Goal: Transaction & Acquisition: Book appointment/travel/reservation

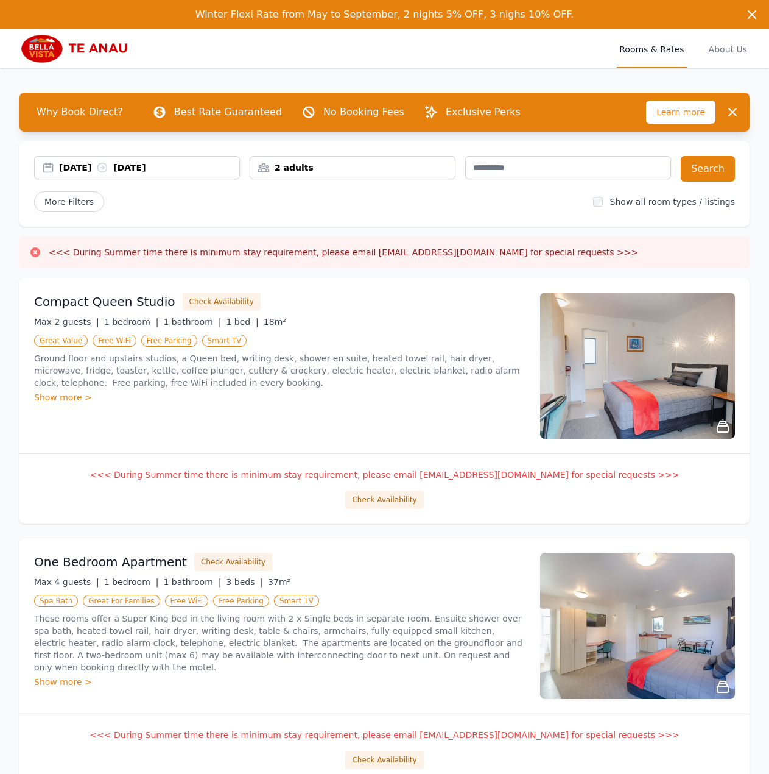
click at [291, 166] on div "2 adults" at bounding box center [352, 167] width 205 height 12
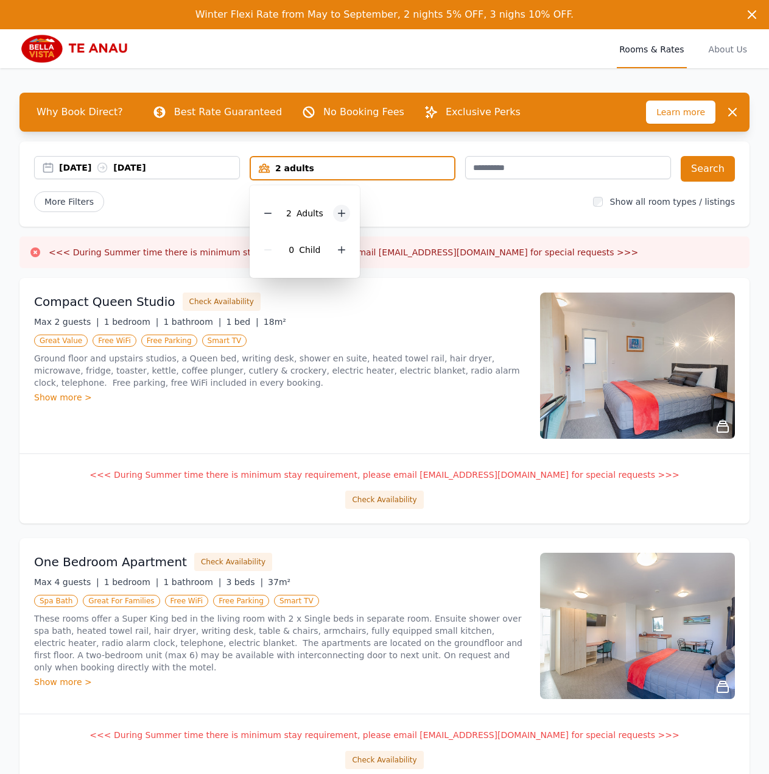
click at [337, 213] on icon at bounding box center [342, 213] width 10 height 10
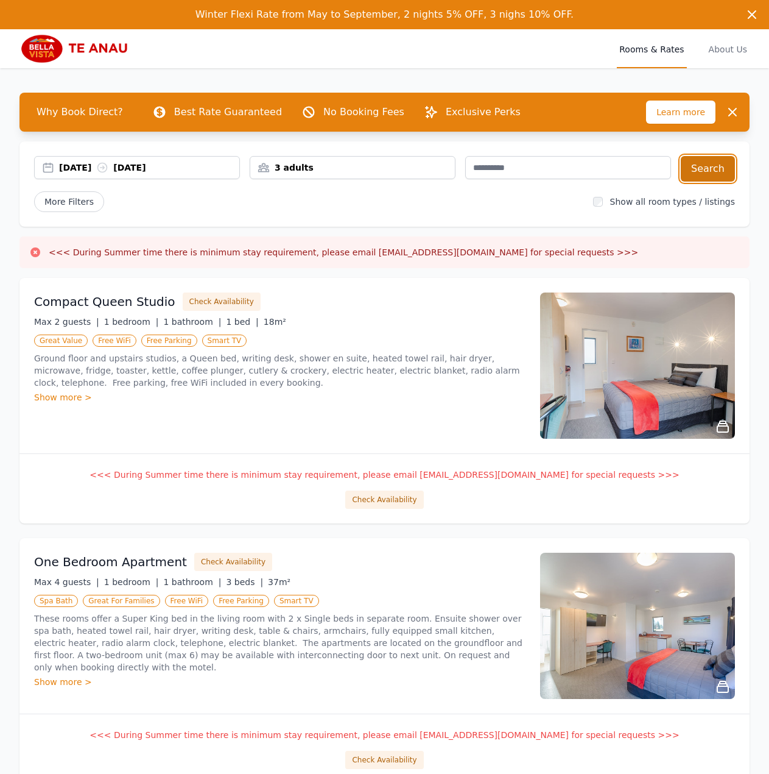
click at [699, 169] on button "Search" at bounding box center [708, 169] width 54 height 26
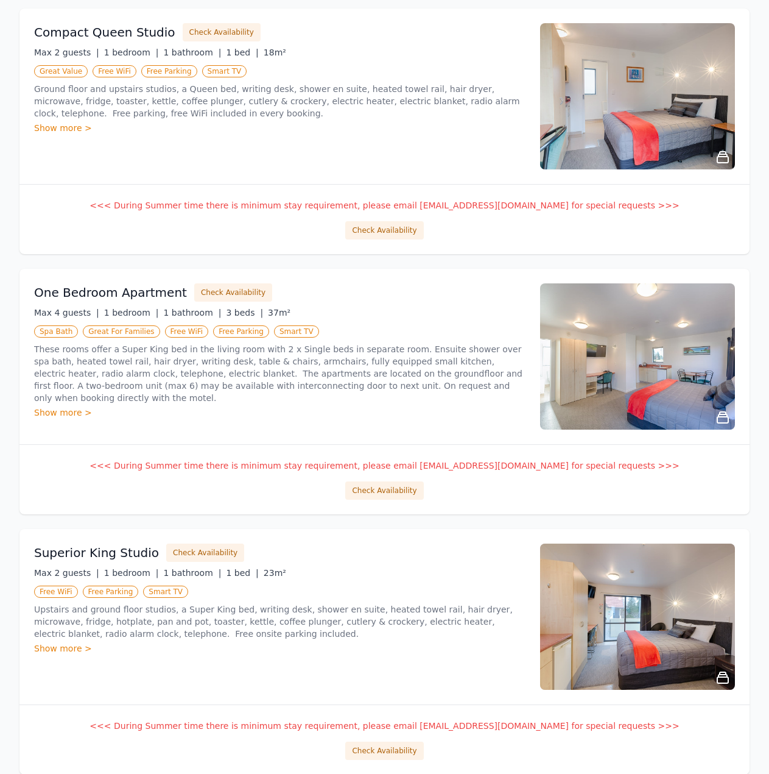
scroll to position [305, 0]
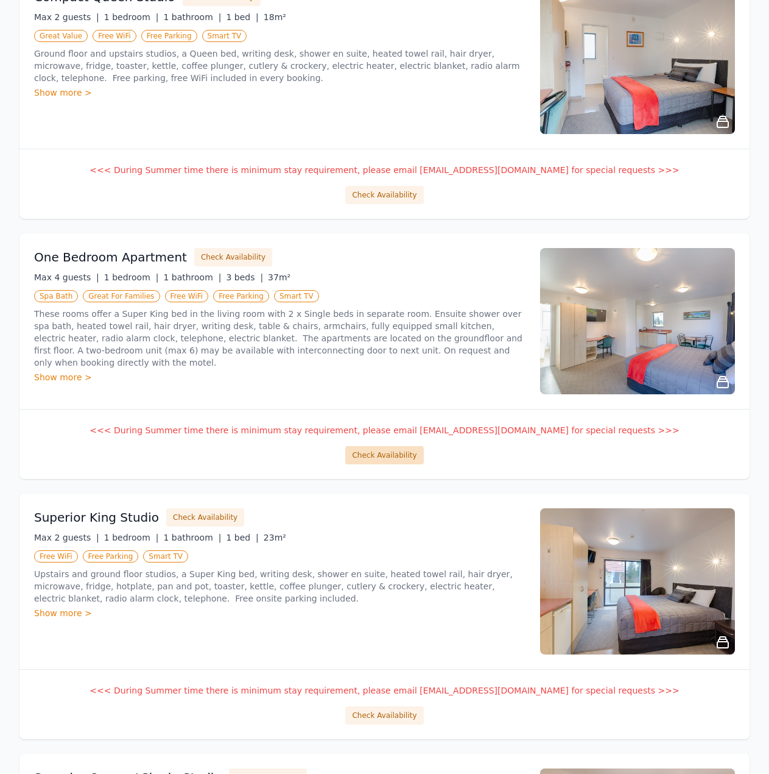
click at [394, 456] on button "Check Availability" at bounding box center [384, 455] width 78 height 18
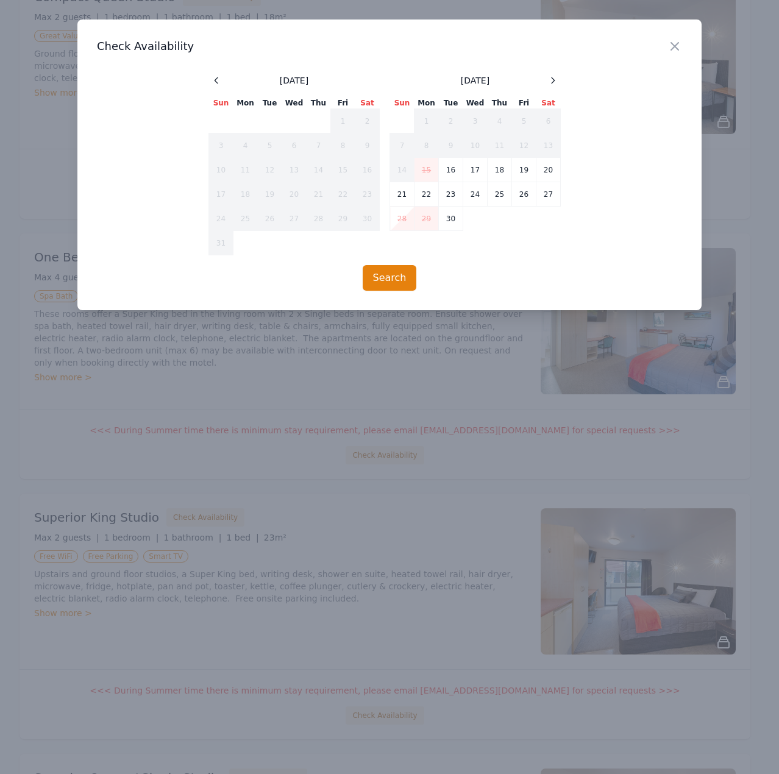
click at [544, 82] on div "[DATE]" at bounding box center [475, 80] width 171 height 15
click at [553, 81] on icon at bounding box center [553, 81] width 10 height 10
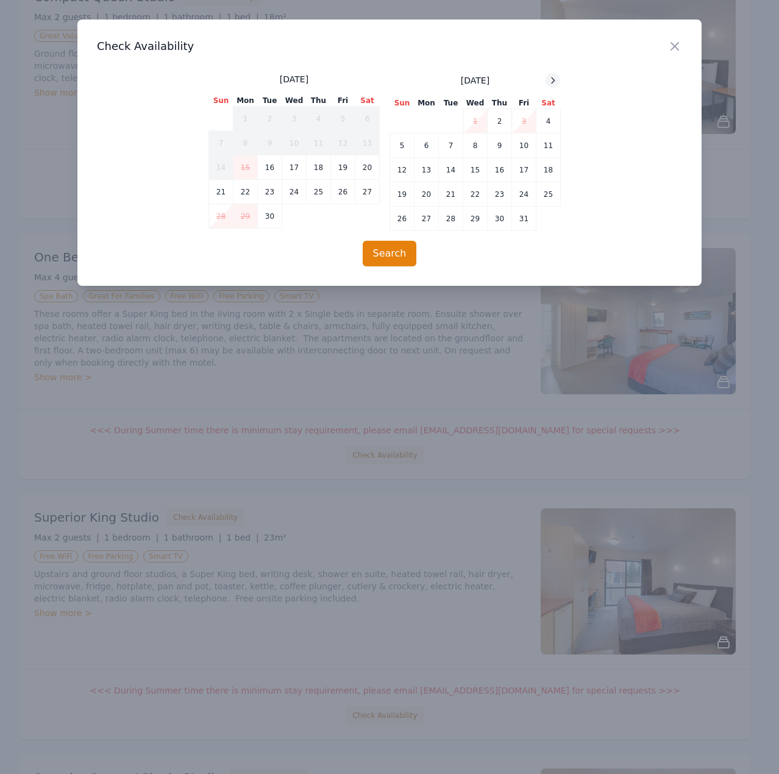
click at [553, 81] on icon at bounding box center [553, 81] width 10 height 10
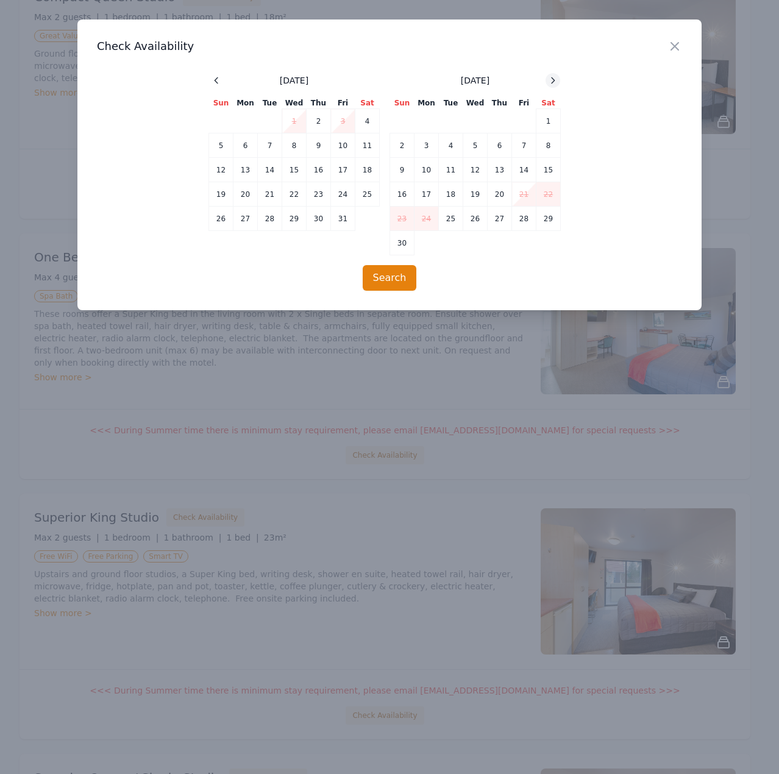
click at [553, 81] on icon at bounding box center [553, 81] width 10 height 10
click at [559, 79] on div at bounding box center [552, 80] width 15 height 15
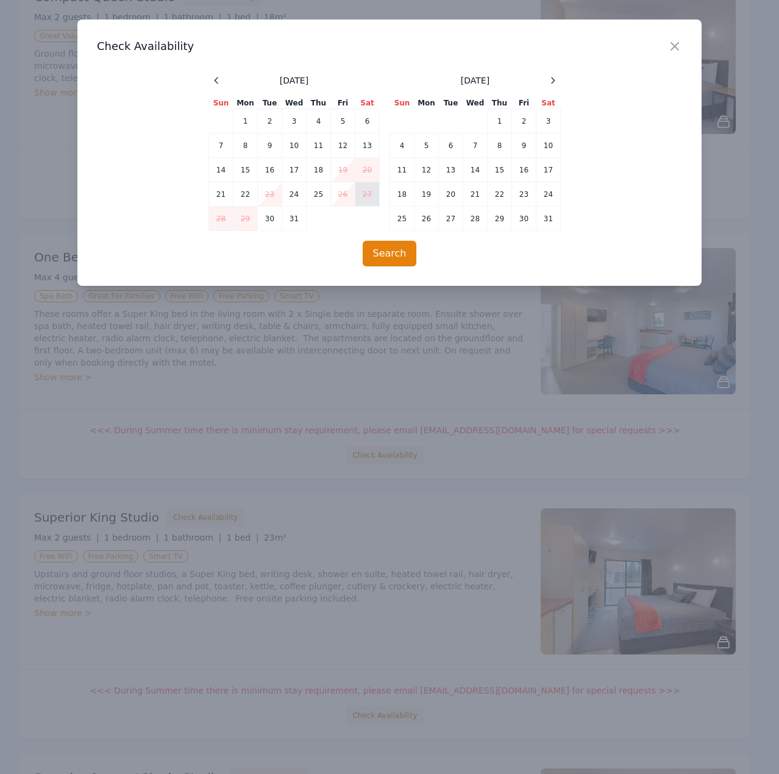
click at [364, 192] on td "27" at bounding box center [367, 194] width 24 height 24
click at [677, 42] on icon "button" at bounding box center [674, 46] width 15 height 15
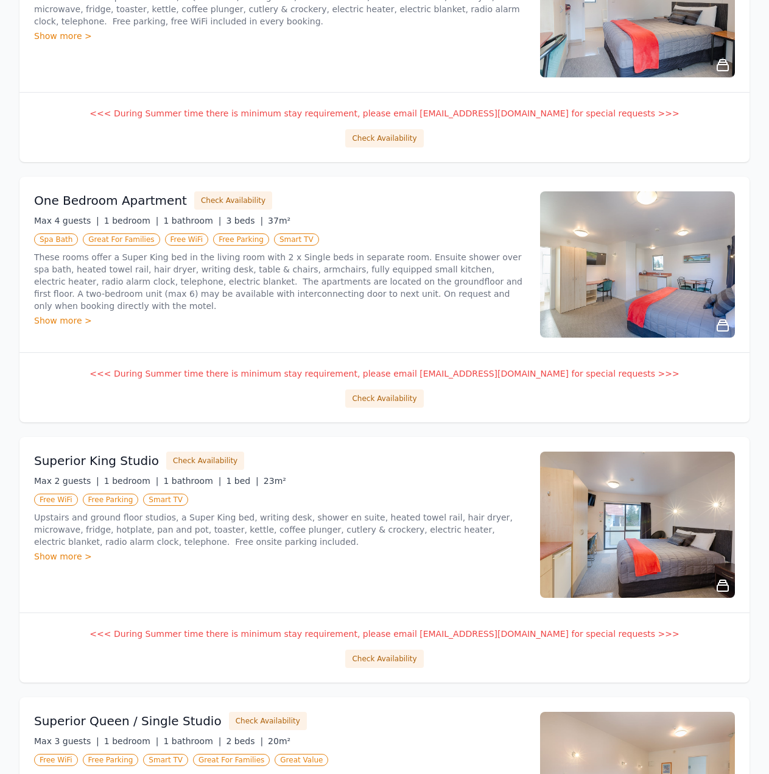
scroll to position [548, 0]
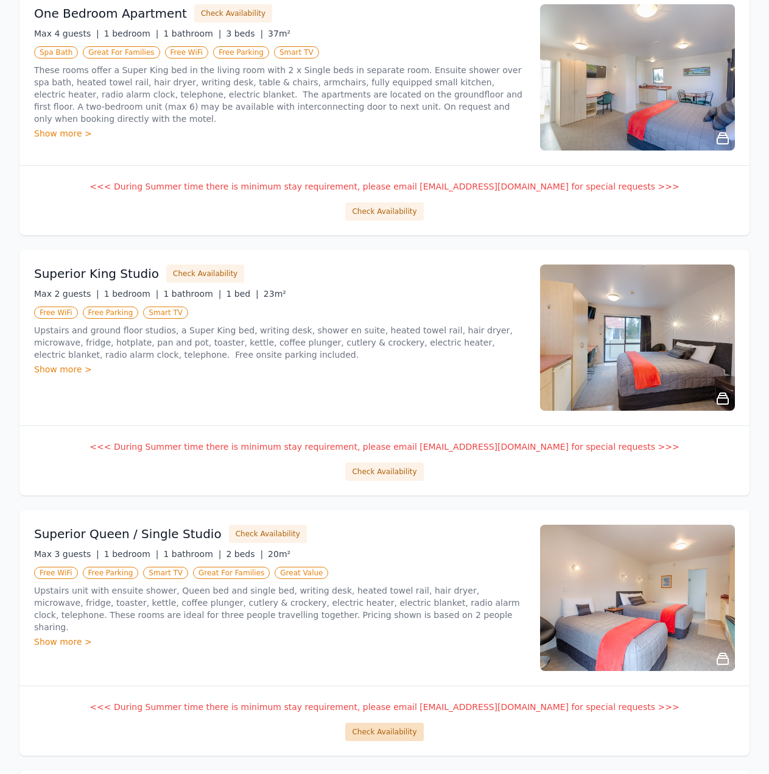
click at [383, 733] on button "Check Availability" at bounding box center [384, 732] width 78 height 18
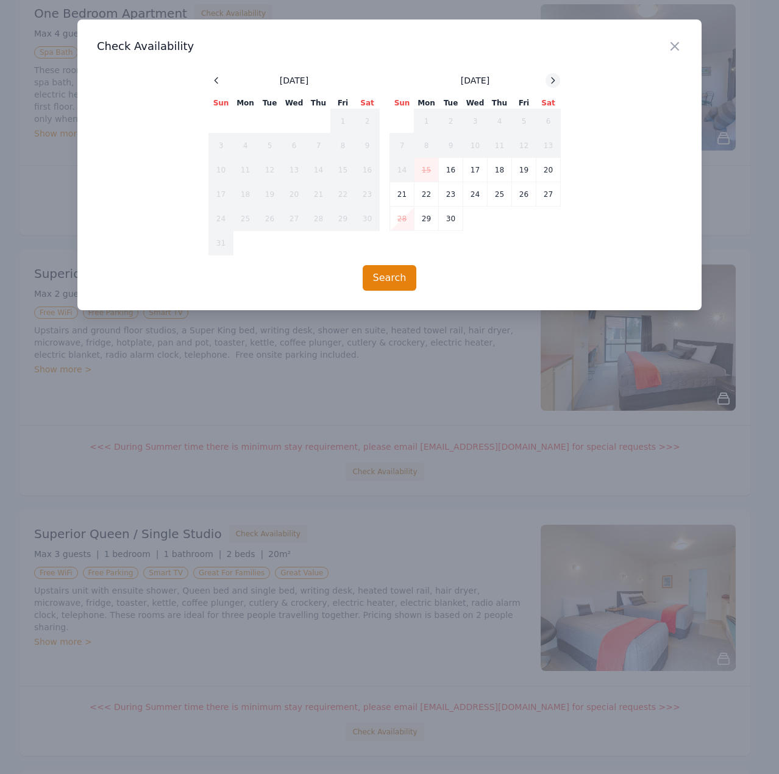
click at [555, 74] on div at bounding box center [552, 80] width 15 height 15
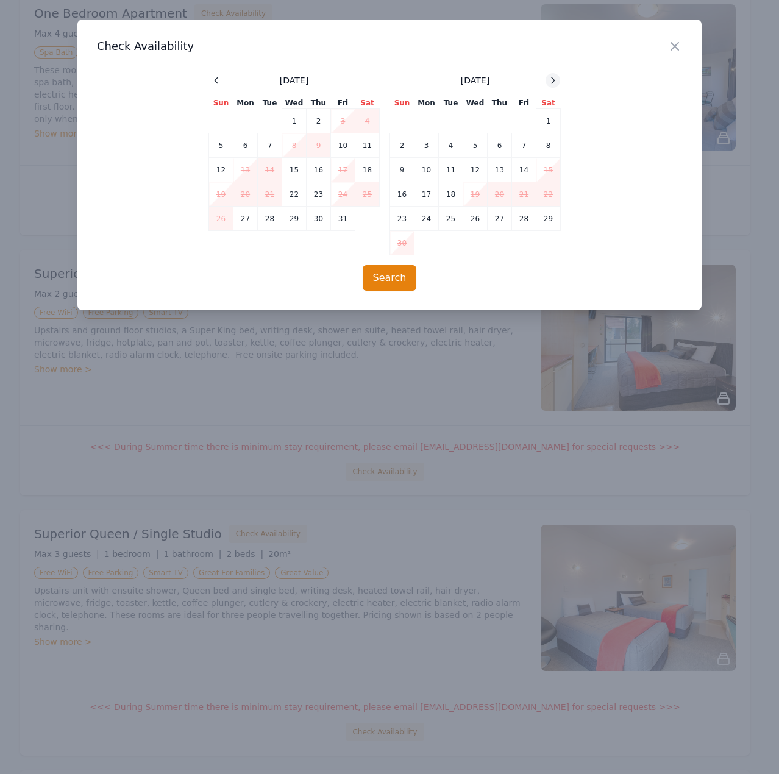
click at [555, 74] on div at bounding box center [552, 80] width 15 height 15
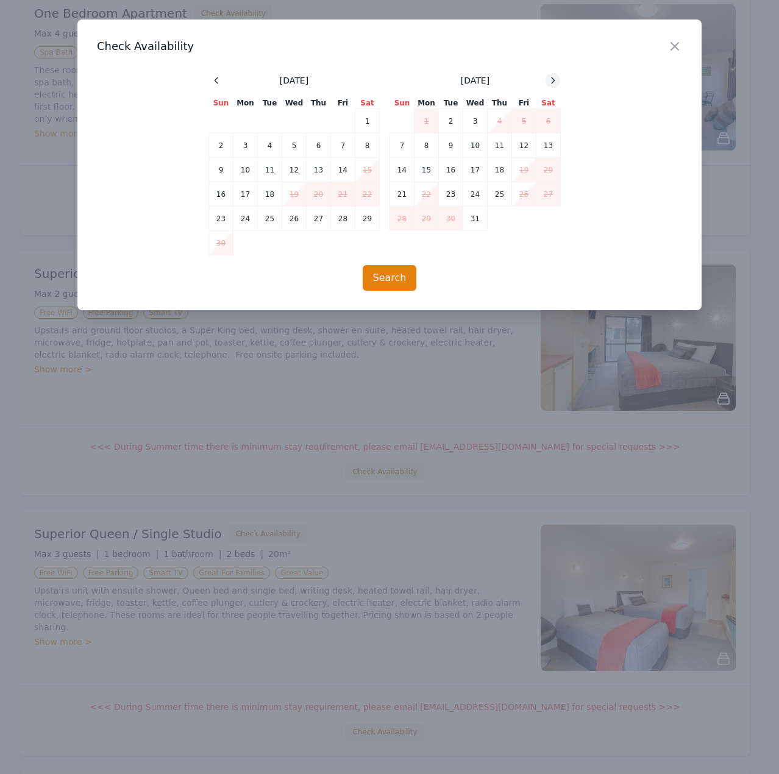
click at [555, 74] on div at bounding box center [552, 80] width 15 height 15
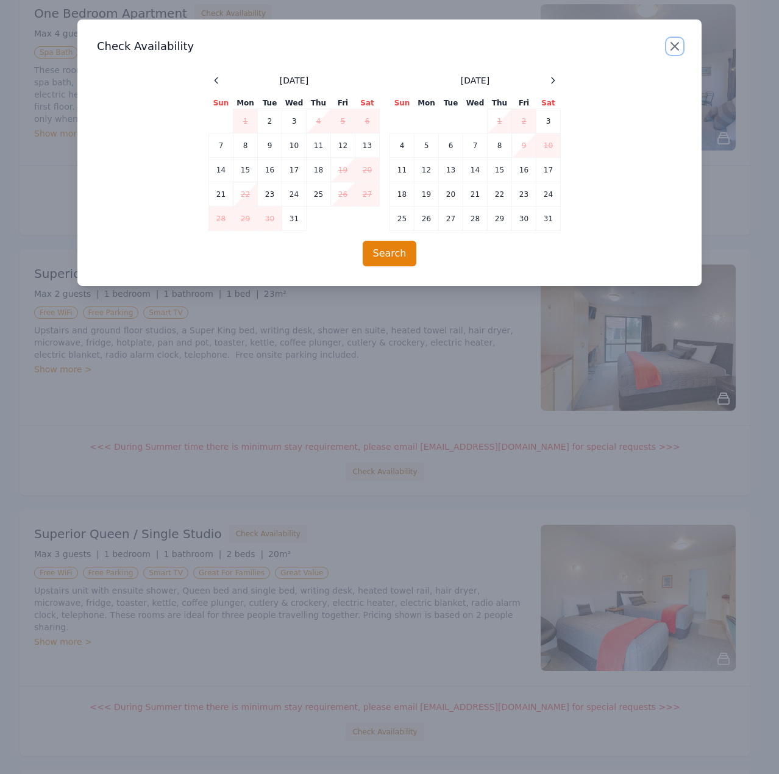
click at [674, 43] on icon "button" at bounding box center [674, 46] width 15 height 15
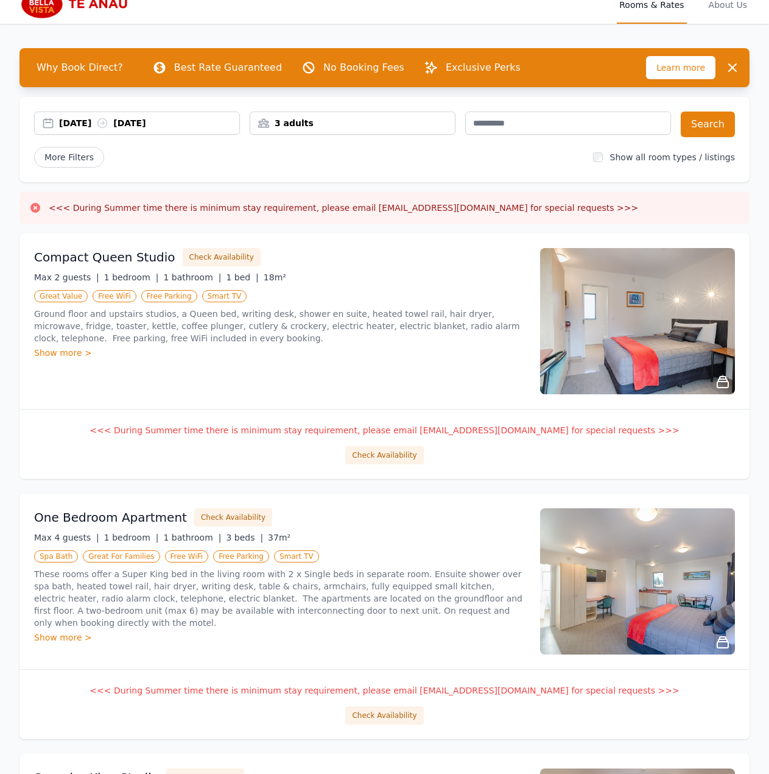
scroll to position [0, 0]
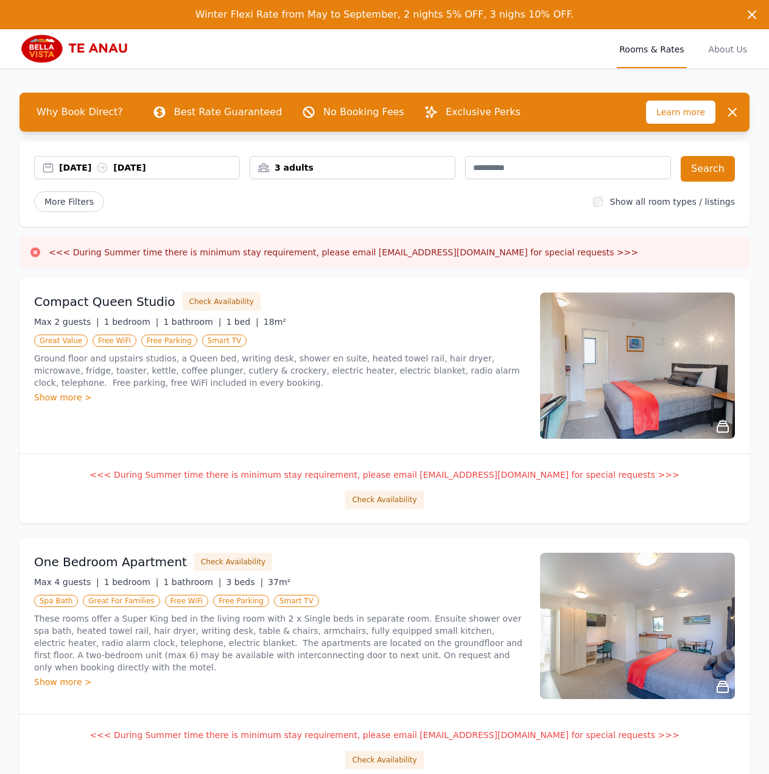
click at [323, 113] on p "No Booking Fees" at bounding box center [363, 112] width 81 height 15
drag, startPoint x: 161, startPoint y: 108, endPoint x: 297, endPoint y: 113, distance: 135.3
click at [287, 111] on div "Why Book Direct? Best Rate Guaranteed No Booking Fees Exclusive Perks" at bounding box center [337, 112] width 620 height 24
click at [302, 113] on dt "No Booking Fees" at bounding box center [353, 112] width 103 height 15
click at [615, 204] on div "Show all room types / listings" at bounding box center [664, 202] width 142 height 12
